Goal: Task Accomplishment & Management: Manage account settings

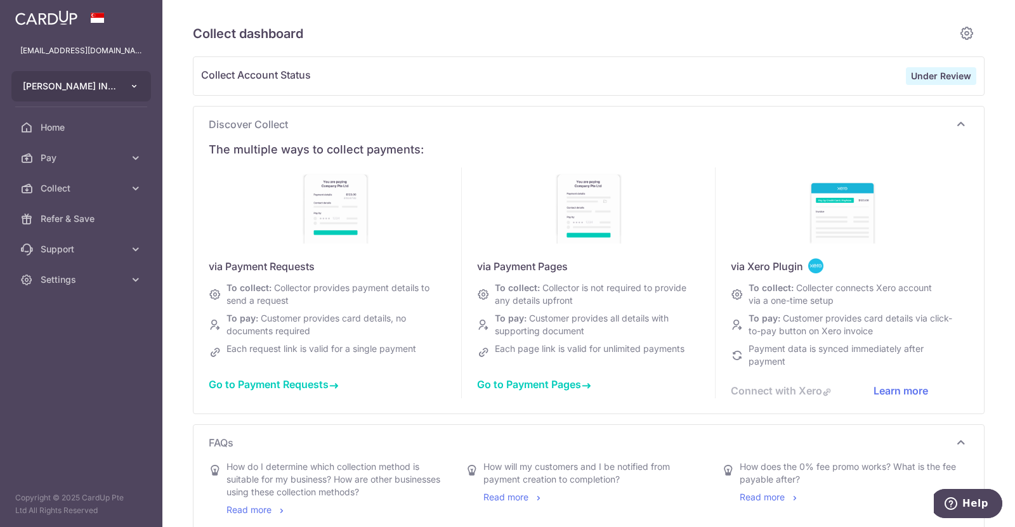
click at [127, 88] on button "GOODMAN INTERIOR PTE LTD" at bounding box center [81, 86] width 140 height 30
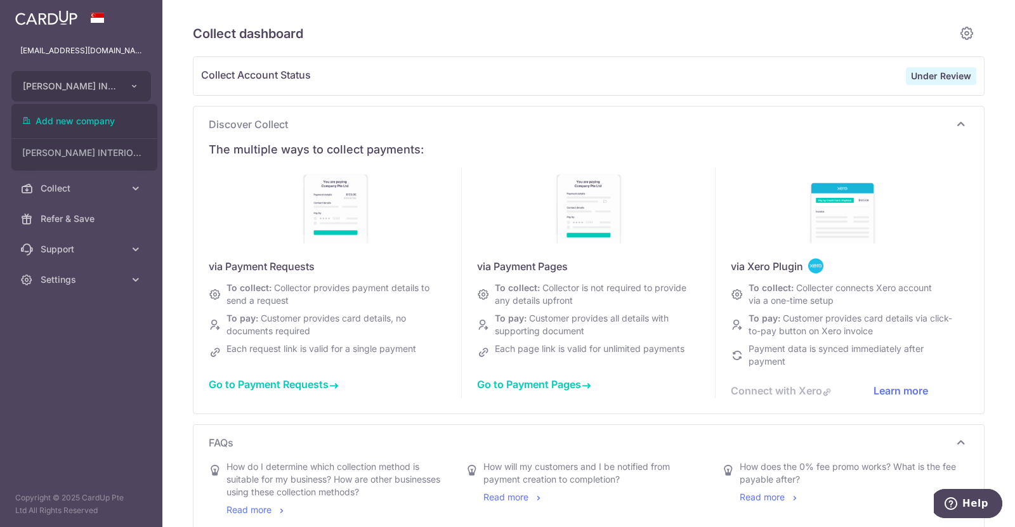
click at [75, 380] on aside "dawntan@goodmaninterior.com GOODMAN INTERIOR PTE LTD Add new company GOODMAN IN…" at bounding box center [81, 263] width 162 height 527
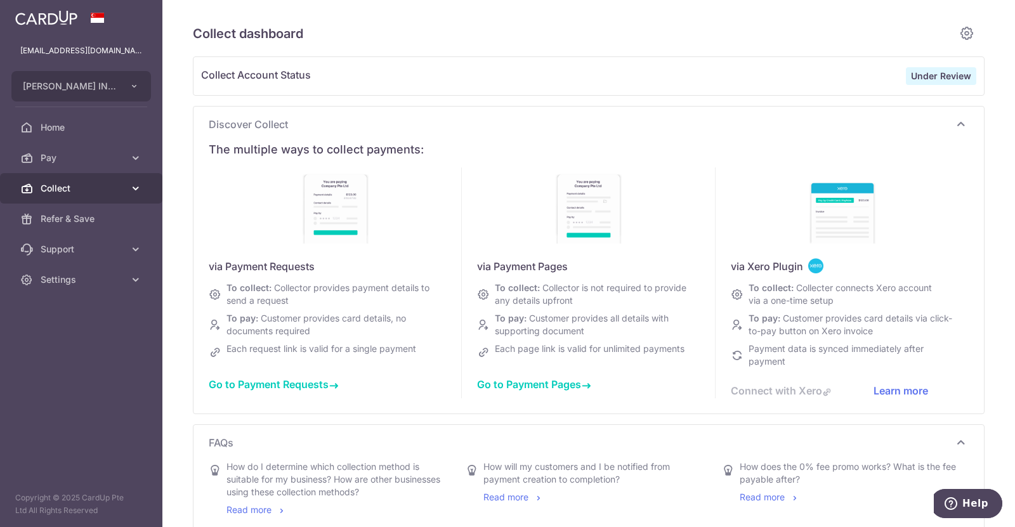
click at [85, 197] on link "Collect" at bounding box center [81, 188] width 162 height 30
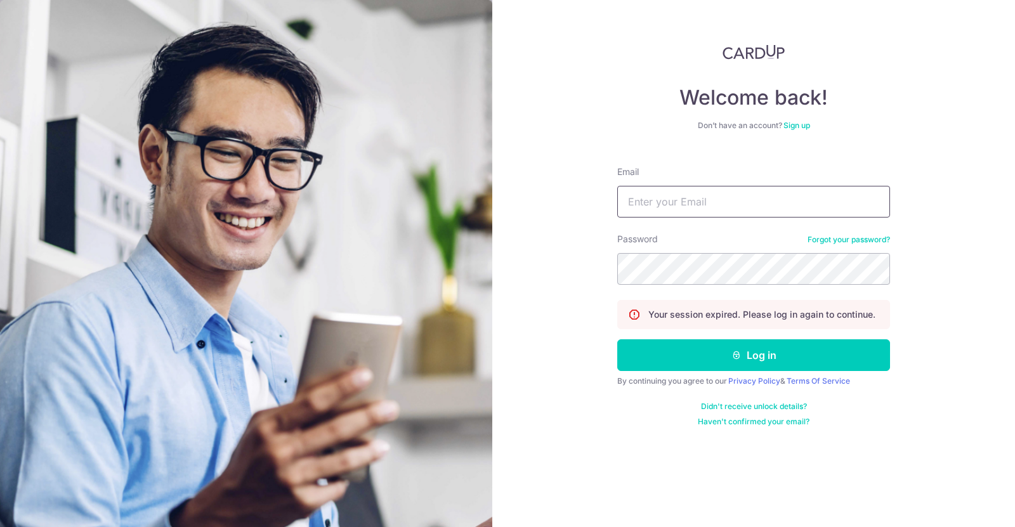
drag, startPoint x: 654, startPoint y: 211, endPoint x: 654, endPoint y: 204, distance: 7.0
click at [654, 204] on input "Email" at bounding box center [753, 202] width 273 height 32
type input "[EMAIL_ADDRESS][DOMAIN_NAME]"
